Goal: Task Accomplishment & Management: Complete application form

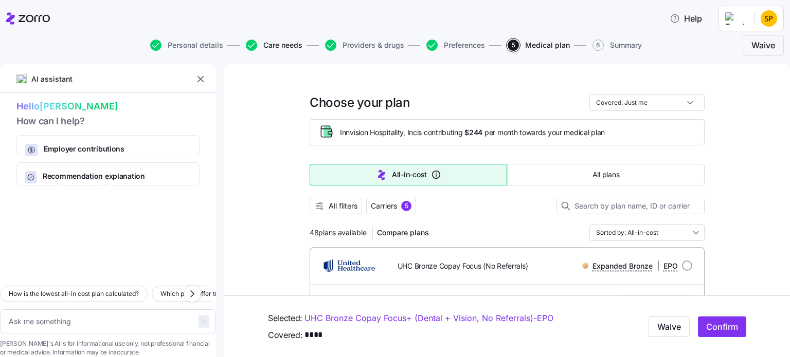
click at [280, 47] on span "Care needs" at bounding box center [282, 45] width 39 height 7
type textarea "x"
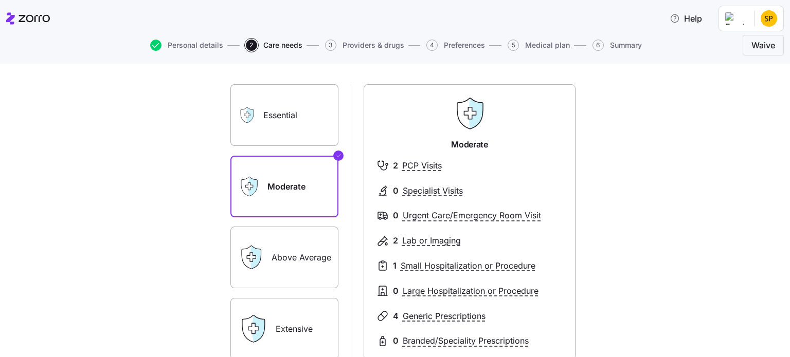
scroll to position [103, 0]
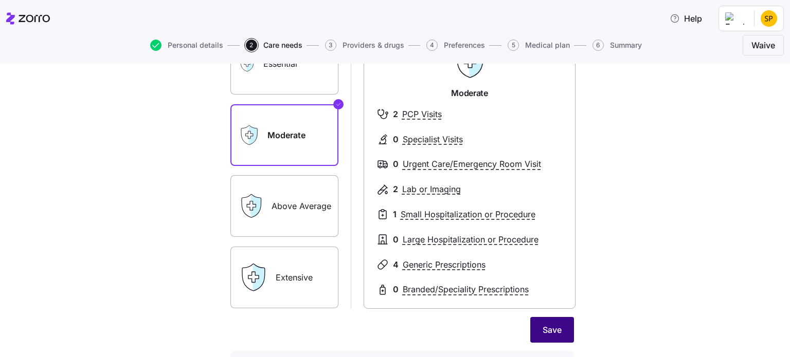
click at [553, 336] on span "Save" at bounding box center [551, 330] width 19 height 12
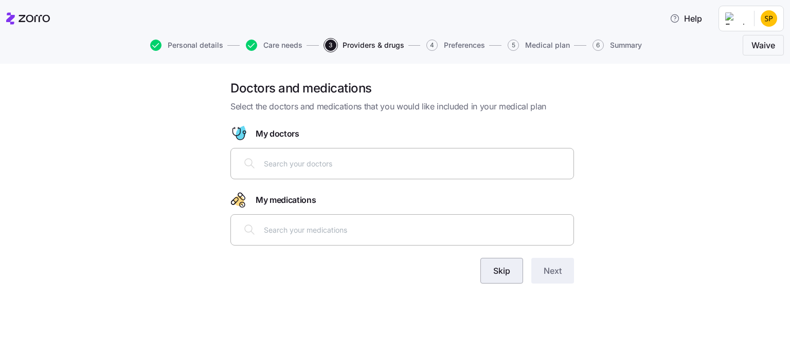
click at [499, 275] on span "Skip" at bounding box center [501, 271] width 17 height 12
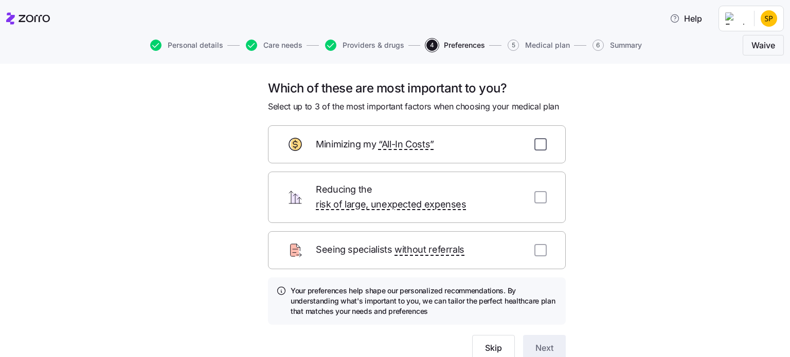
click at [536, 144] on input "checkbox" at bounding box center [540, 144] width 12 height 12
checkbox input "true"
click at [553, 338] on button "Next" at bounding box center [544, 348] width 43 height 26
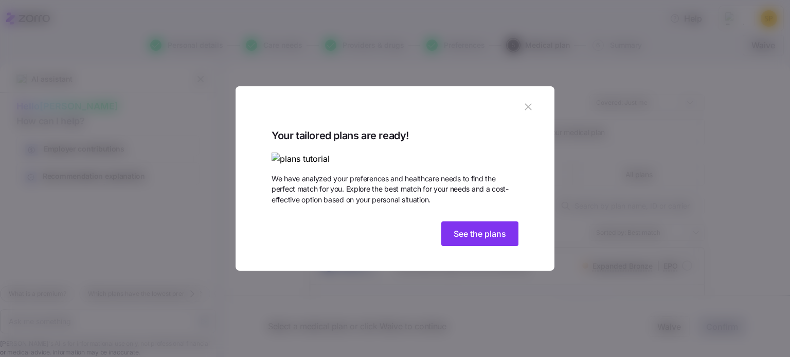
click at [528, 101] on icon "button" at bounding box center [527, 106] width 11 height 11
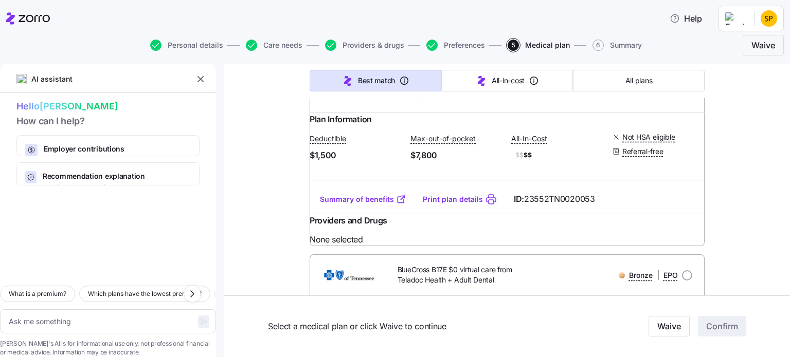
scroll to position [3598, 0]
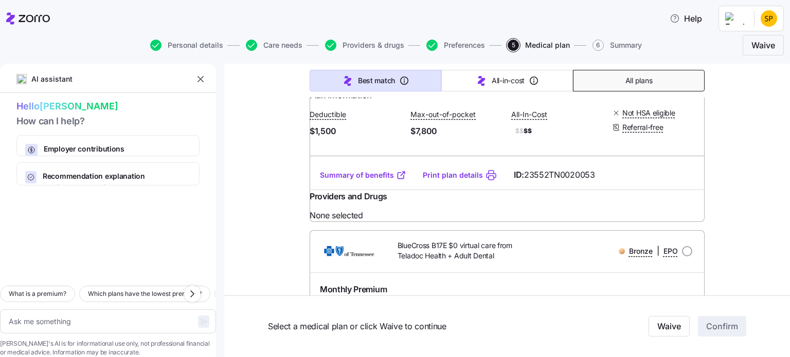
click at [637, 82] on span "All plans" at bounding box center [638, 81] width 27 height 10
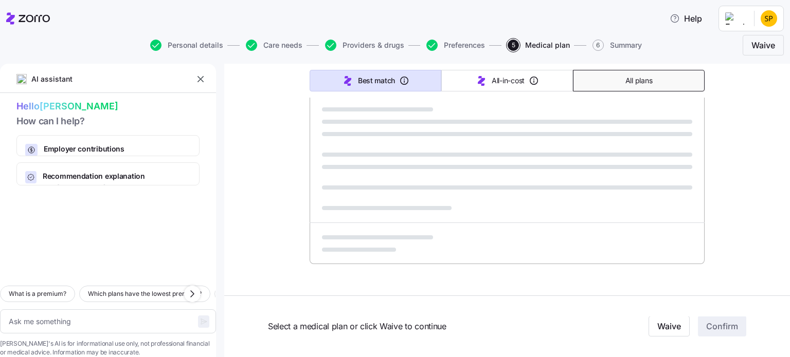
type textarea "x"
type input "Sorted by: Premium"
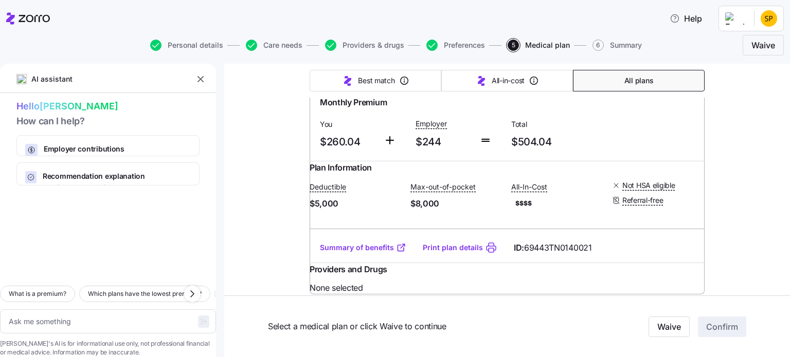
scroll to position [10281, 0]
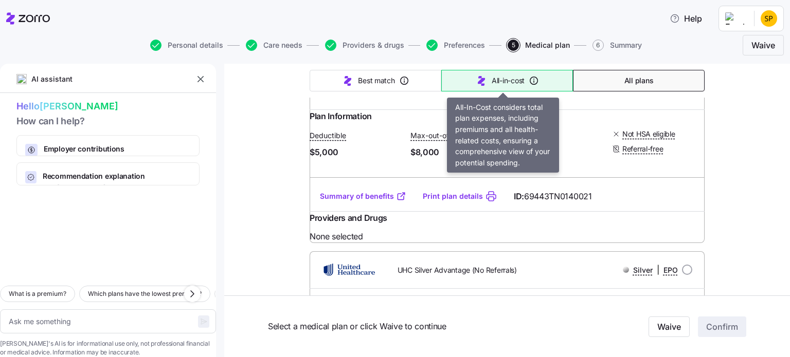
click at [491, 78] on span "All-in-cost" at bounding box center [507, 81] width 33 height 10
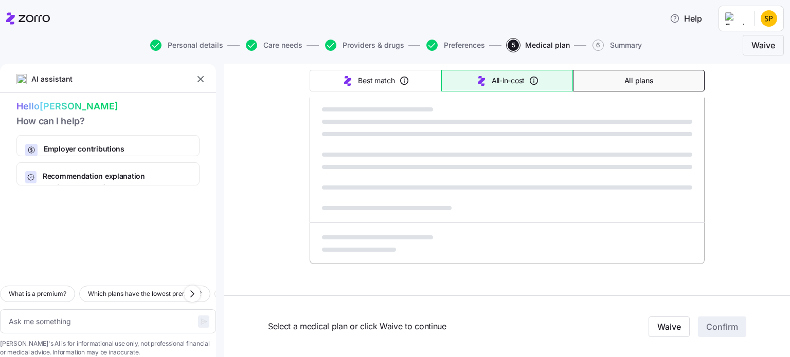
type textarea "x"
type input "Sorted by: All-in-cost"
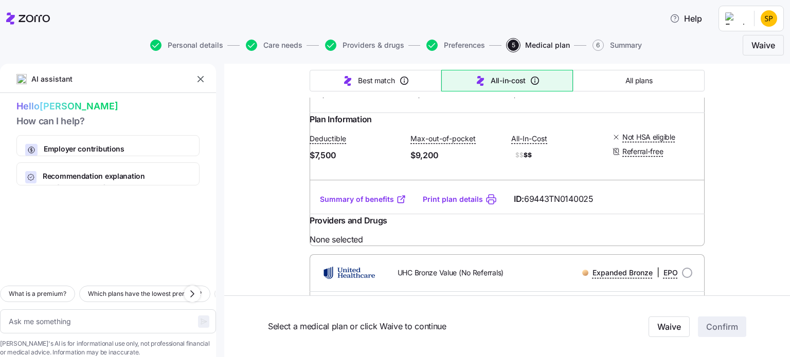
scroll to position [2262, 0]
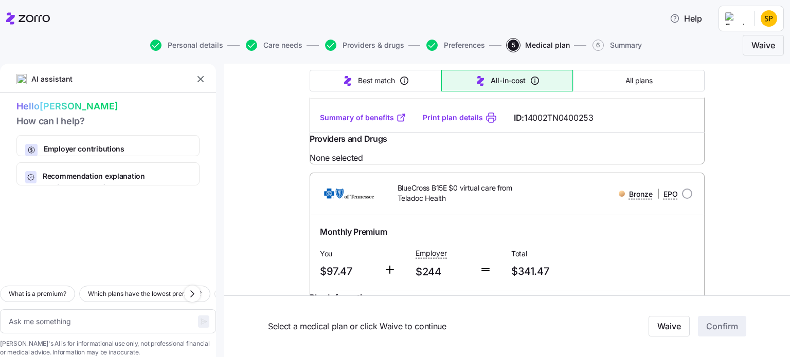
scroll to position [1851, 0]
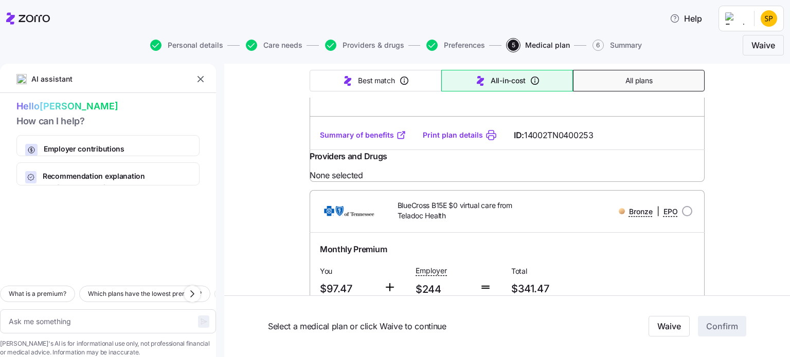
click at [625, 81] on span "All plans" at bounding box center [638, 81] width 27 height 10
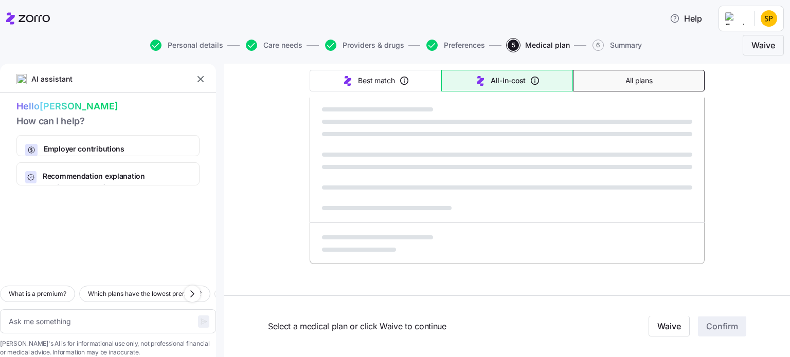
type textarea "x"
type input "Sorted by: Premium"
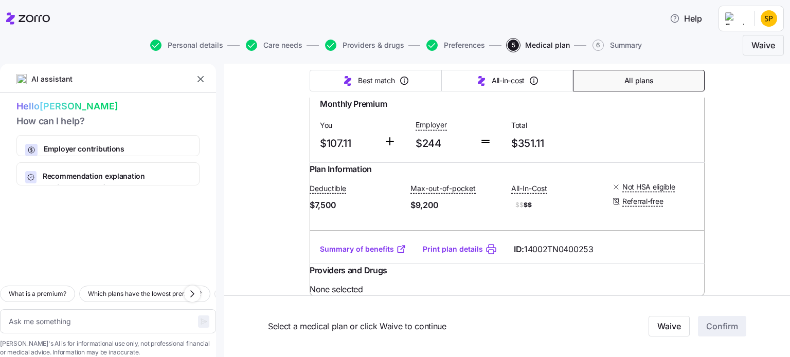
scroll to position [411, 0]
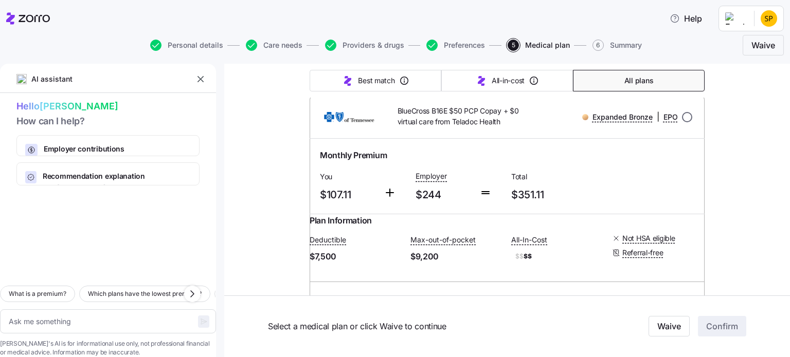
click at [684, 122] on input "radio" at bounding box center [687, 117] width 10 height 10
radio input "true"
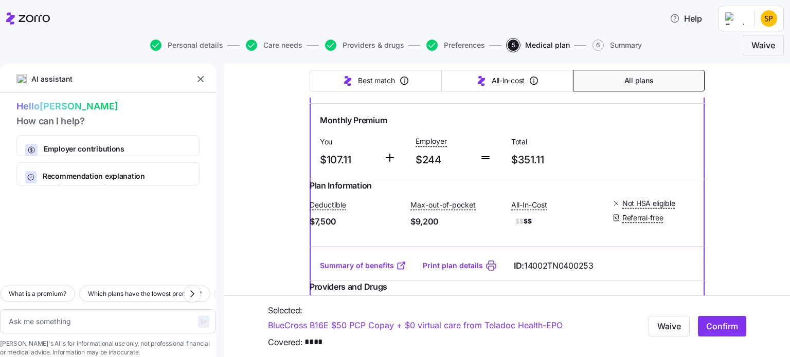
scroll to position [463, 0]
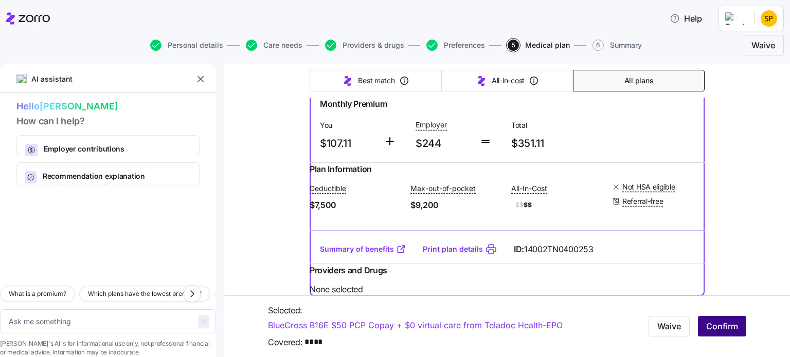
click at [728, 328] on span "Confirm" at bounding box center [722, 326] width 32 height 12
type textarea "x"
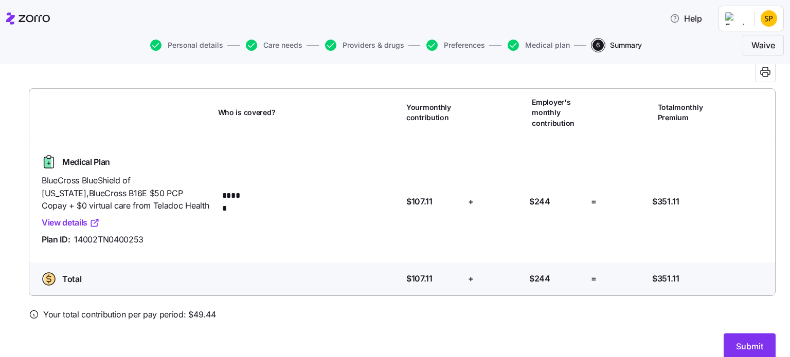
scroll to position [65, 0]
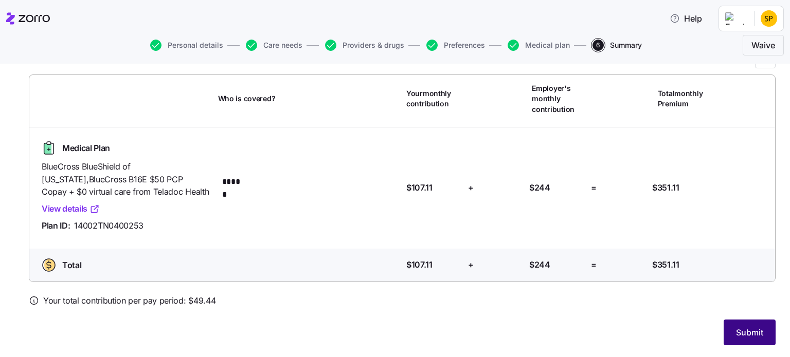
click at [741, 330] on span "Submit" at bounding box center [749, 332] width 27 height 12
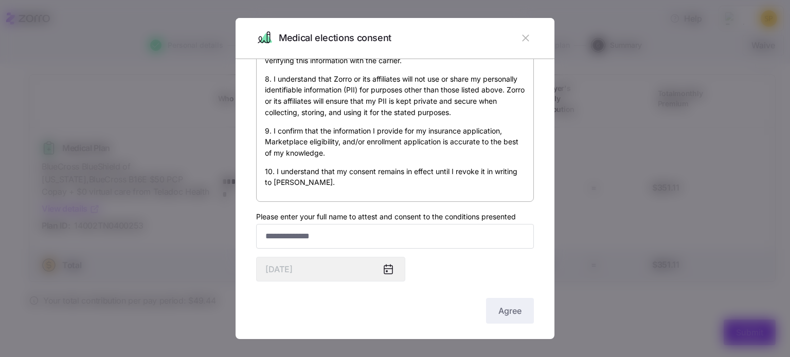
scroll to position [22, 0]
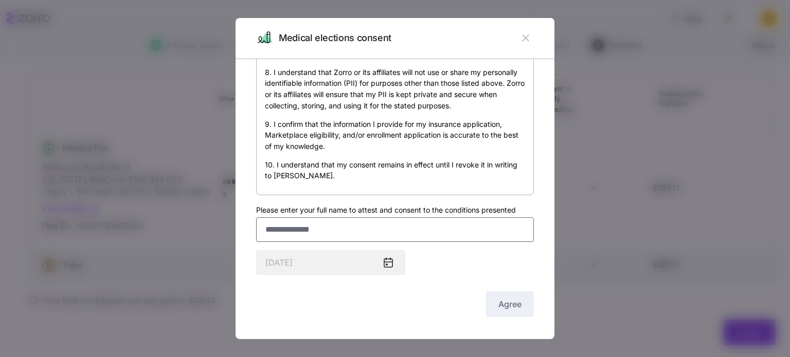
click at [325, 229] on input "Please enter your full name to attest and consent to the conditions presented" at bounding box center [395, 229] width 278 height 25
type input "**********"
click at [398, 299] on div "Agree" at bounding box center [395, 304] width 278 height 26
click at [508, 312] on button "Agree" at bounding box center [510, 304] width 48 height 26
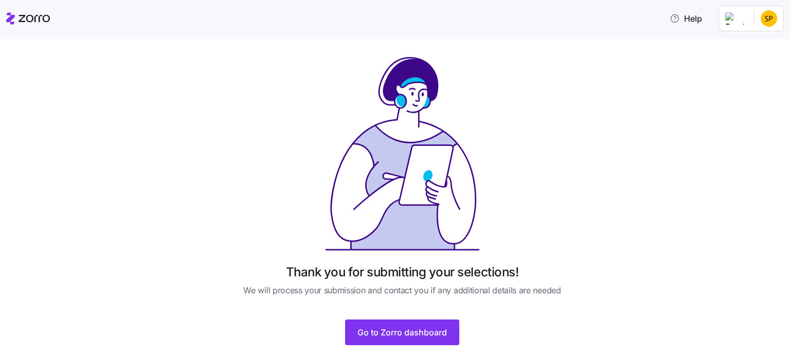
scroll to position [25, 0]
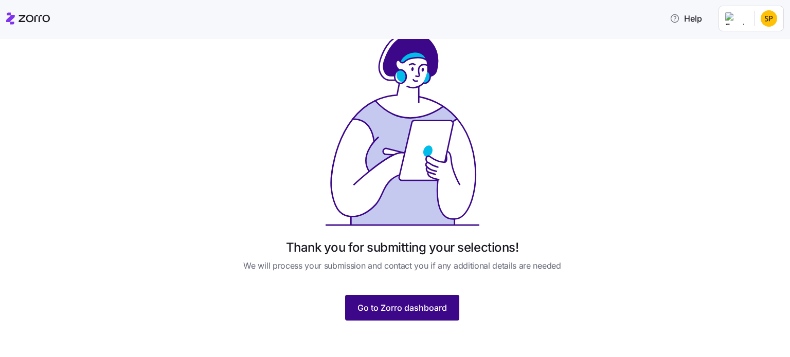
click at [402, 304] on span "Go to Zorro dashboard" at bounding box center [401, 308] width 89 height 12
